Goal: Task Accomplishment & Management: Manage account settings

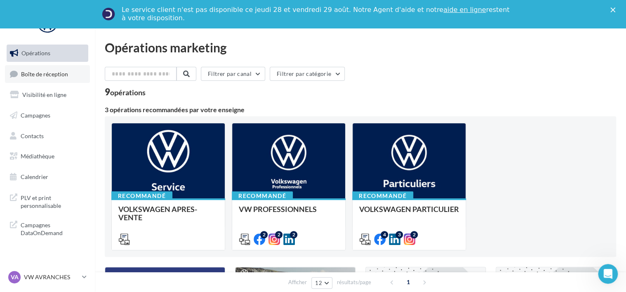
click at [43, 76] on span "Boîte de réception" at bounding box center [44, 73] width 47 height 7
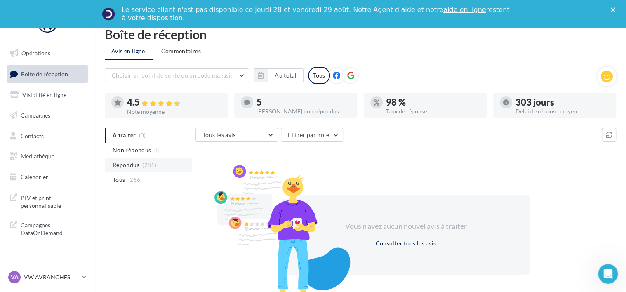
click at [142, 162] on span "(281)" at bounding box center [149, 165] width 14 height 7
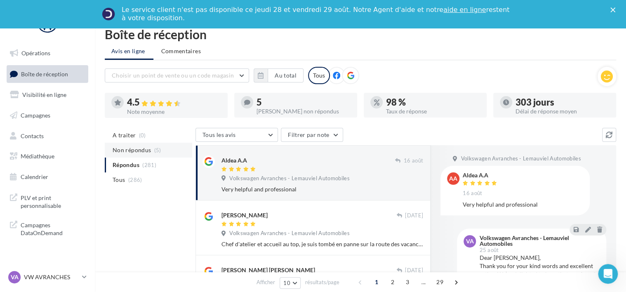
click at [140, 144] on li "Non répondus (5)" at bounding box center [148, 150] width 87 height 15
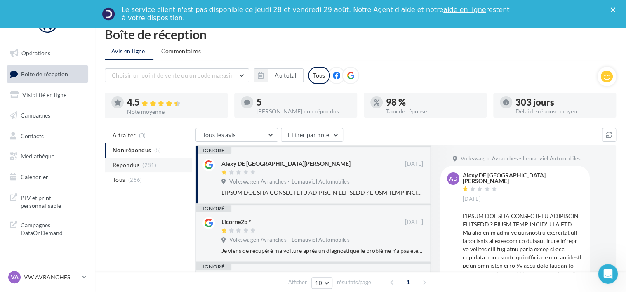
click at [143, 161] on li "Répondus (281)" at bounding box center [148, 165] width 87 height 15
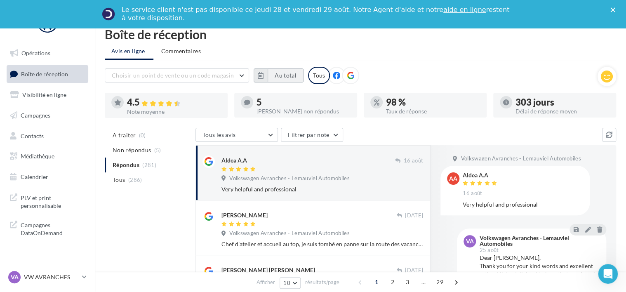
click at [280, 76] on button "Au total" at bounding box center [286, 75] width 36 height 14
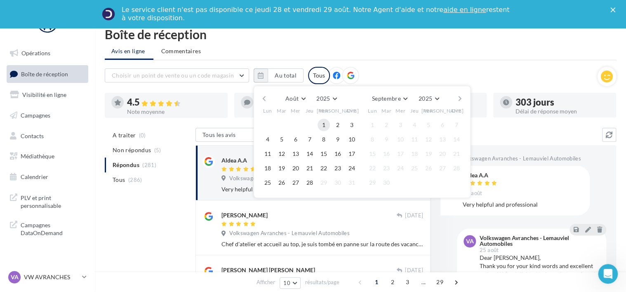
click at [327, 127] on button "1" at bounding box center [324, 125] width 12 height 12
click at [312, 184] on button "28" at bounding box center [310, 183] width 12 height 12
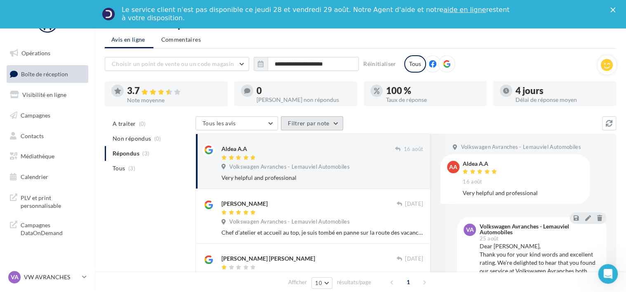
scroll to position [11, 0]
